Goal: Check status

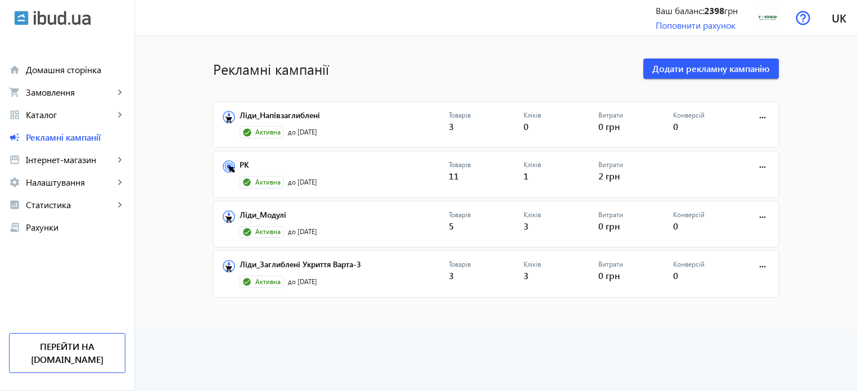
click at [345, 335] on advertising-list "Рекламні кампанії Додати рекламну кампанію Ліди_Напівзаглиблені Активна до [DAT…" at bounding box center [496, 213] width 722 height 355
click at [483, 315] on mat-sidenav-content "Рекламні кампанії Додати рекламну кампанію Ліди_Напівзаглиблені Активна до [DAT…" at bounding box center [496, 182] width 722 height 293
click at [519, 336] on advertising-list "Рекламні кампанії Додати рекламну кампанію Ліди_Напівзаглиблені Активна до [DAT…" at bounding box center [496, 213] width 722 height 355
click at [88, 164] on span "Інтернет-магазин" at bounding box center [70, 159] width 88 height 11
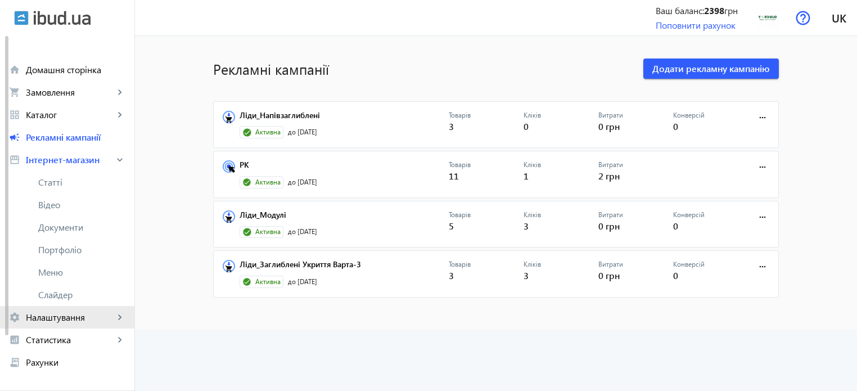
click at [75, 320] on span "Налаштування" at bounding box center [70, 316] width 88 height 11
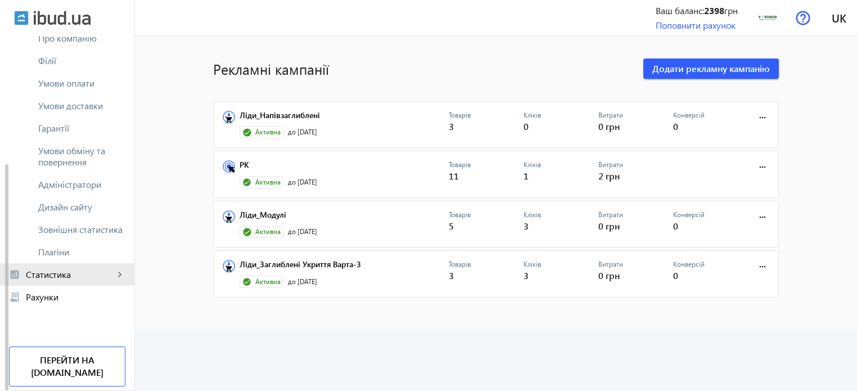
click at [78, 277] on span "Статистика" at bounding box center [70, 274] width 88 height 11
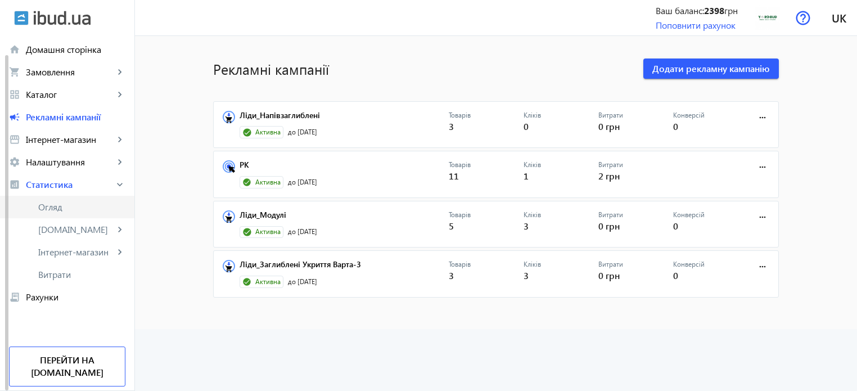
click at [47, 206] on span "Огляд" at bounding box center [81, 206] width 87 height 11
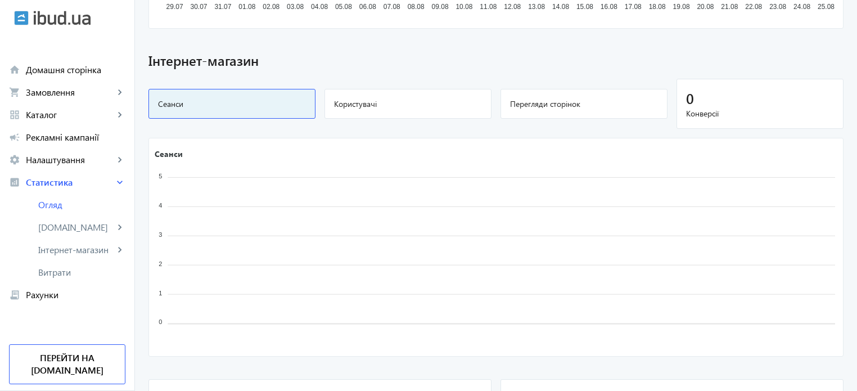
scroll to position [675, 0]
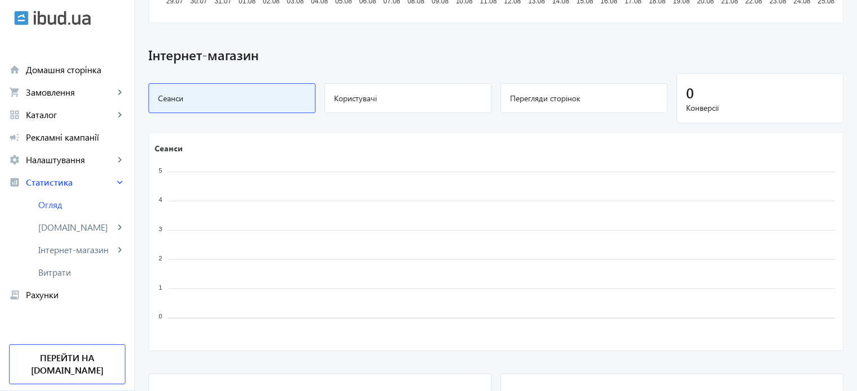
click at [408, 97] on span "Користувачі" at bounding box center [408, 98] width 148 height 11
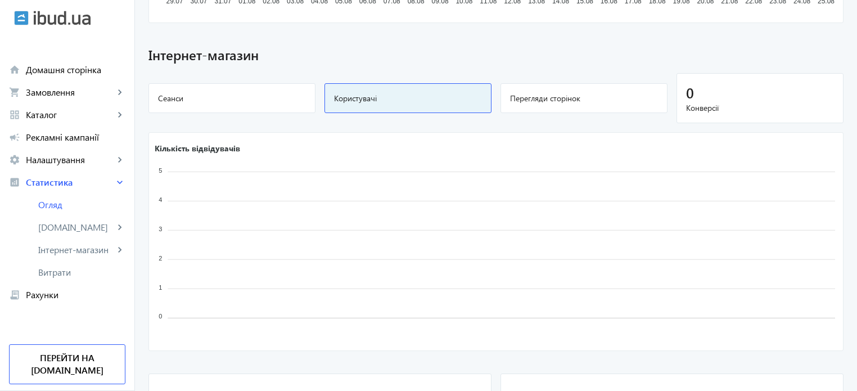
click at [544, 96] on span "Перегляди сторінок" at bounding box center [584, 98] width 148 height 11
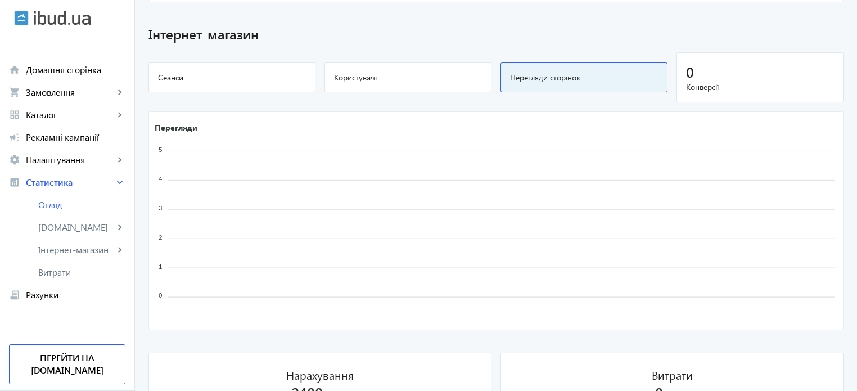
scroll to position [765, 0]
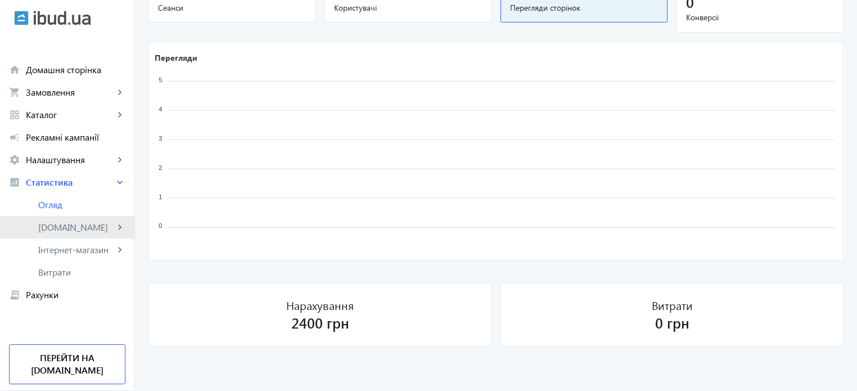
click at [36, 229] on link "[DOMAIN_NAME] keyboard_arrow_right" at bounding box center [67, 227] width 134 height 22
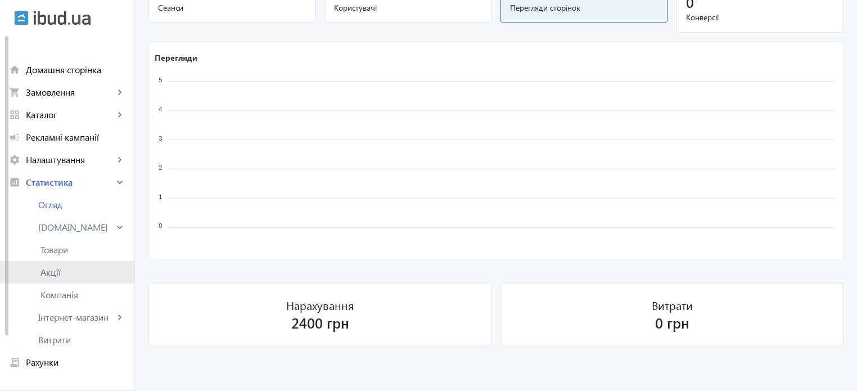
click at [62, 272] on span "Акції" at bounding box center [82, 271] width 85 height 11
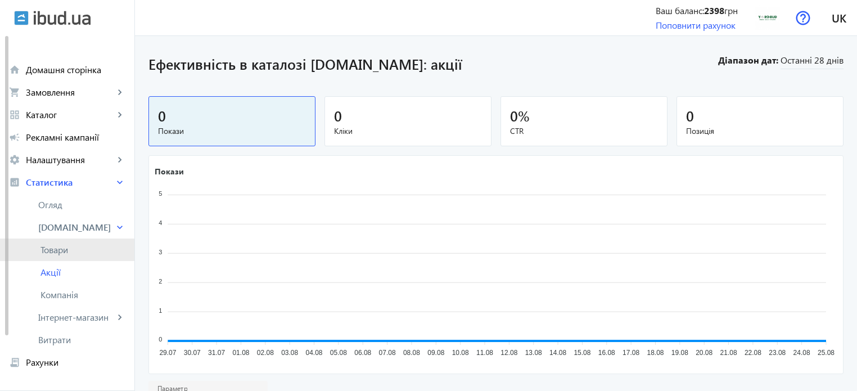
click at [67, 257] on link "Товари" at bounding box center [67, 249] width 134 height 22
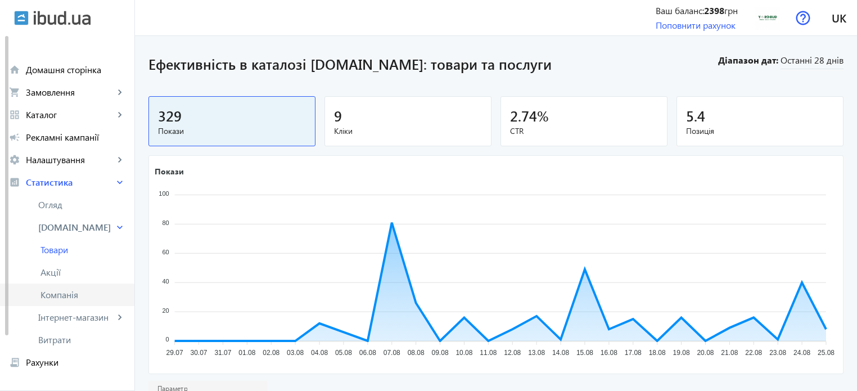
click at [89, 294] on span "Компанія" at bounding box center [82, 294] width 85 height 11
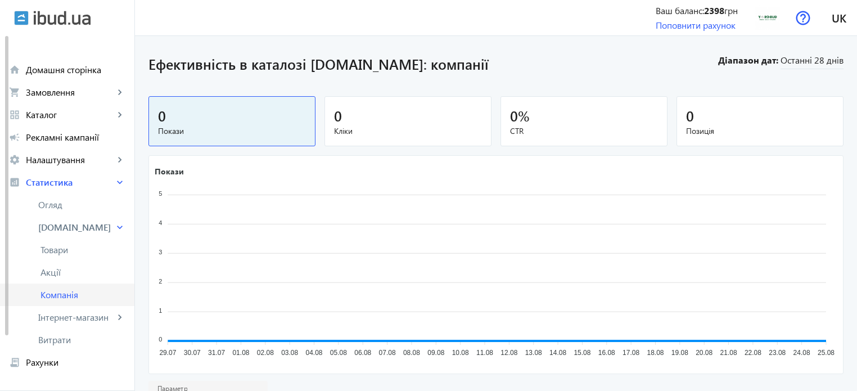
scroll to position [56, 0]
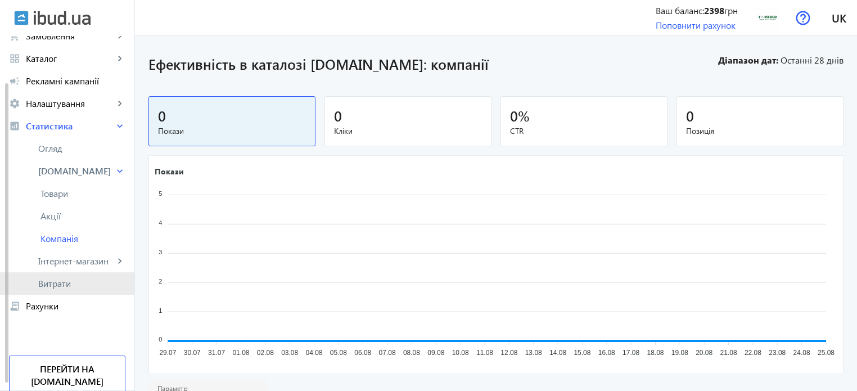
click at [37, 279] on link "Витрати" at bounding box center [67, 283] width 134 height 22
